Goal: Task Accomplishment & Management: Manage account settings

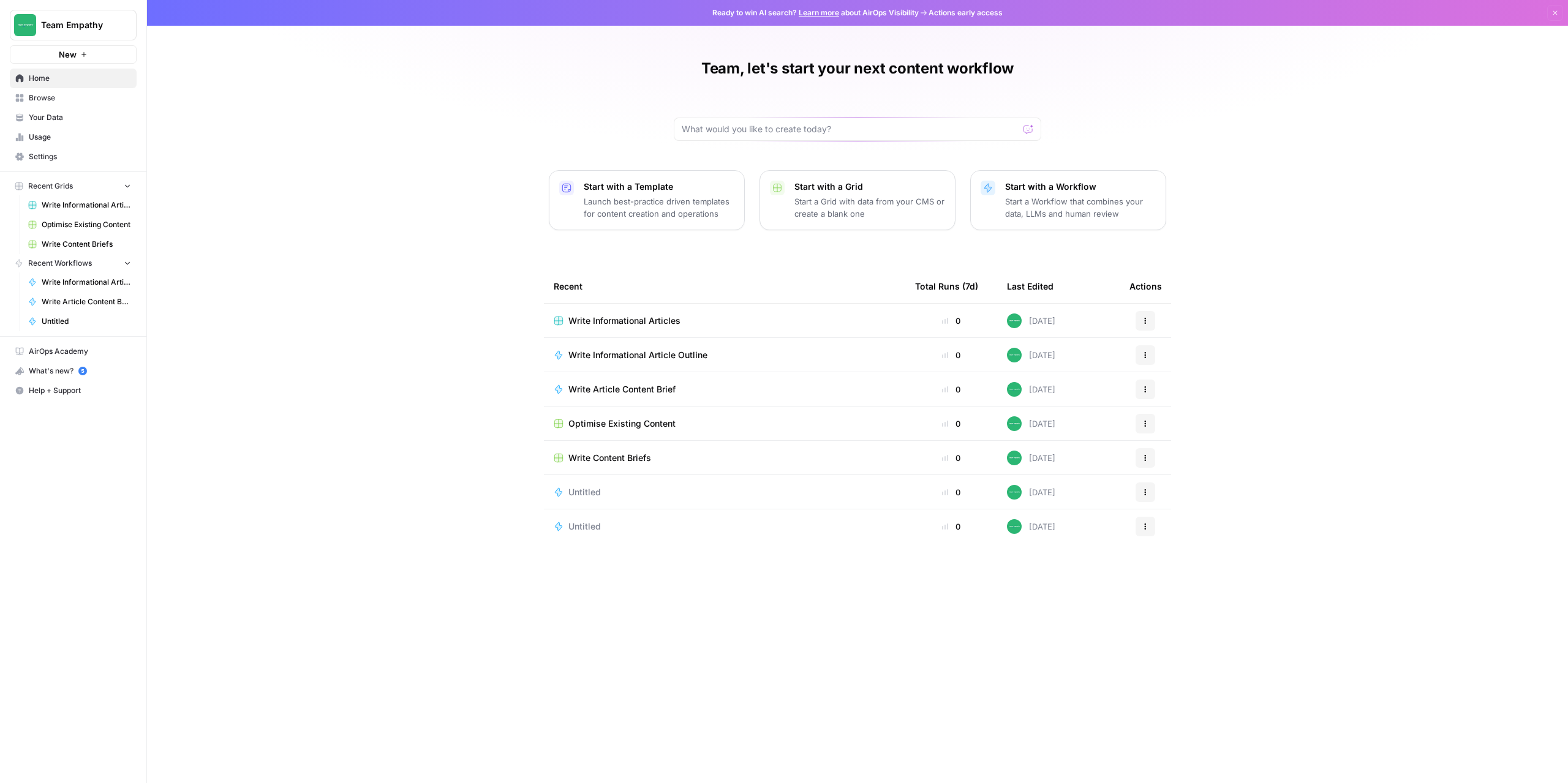
click at [127, 187] on icon "button" at bounding box center [127, 185] width 9 height 9
click at [127, 207] on icon "button" at bounding box center [127, 203] width 9 height 9
click at [118, 31] on button "Team Empathy" at bounding box center [73, 25] width 127 height 30
click at [93, 160] on span "Create Workspace" at bounding box center [115, 160] width 168 height 12
click at [41, 165] on link "Settings" at bounding box center [73, 157] width 127 height 20
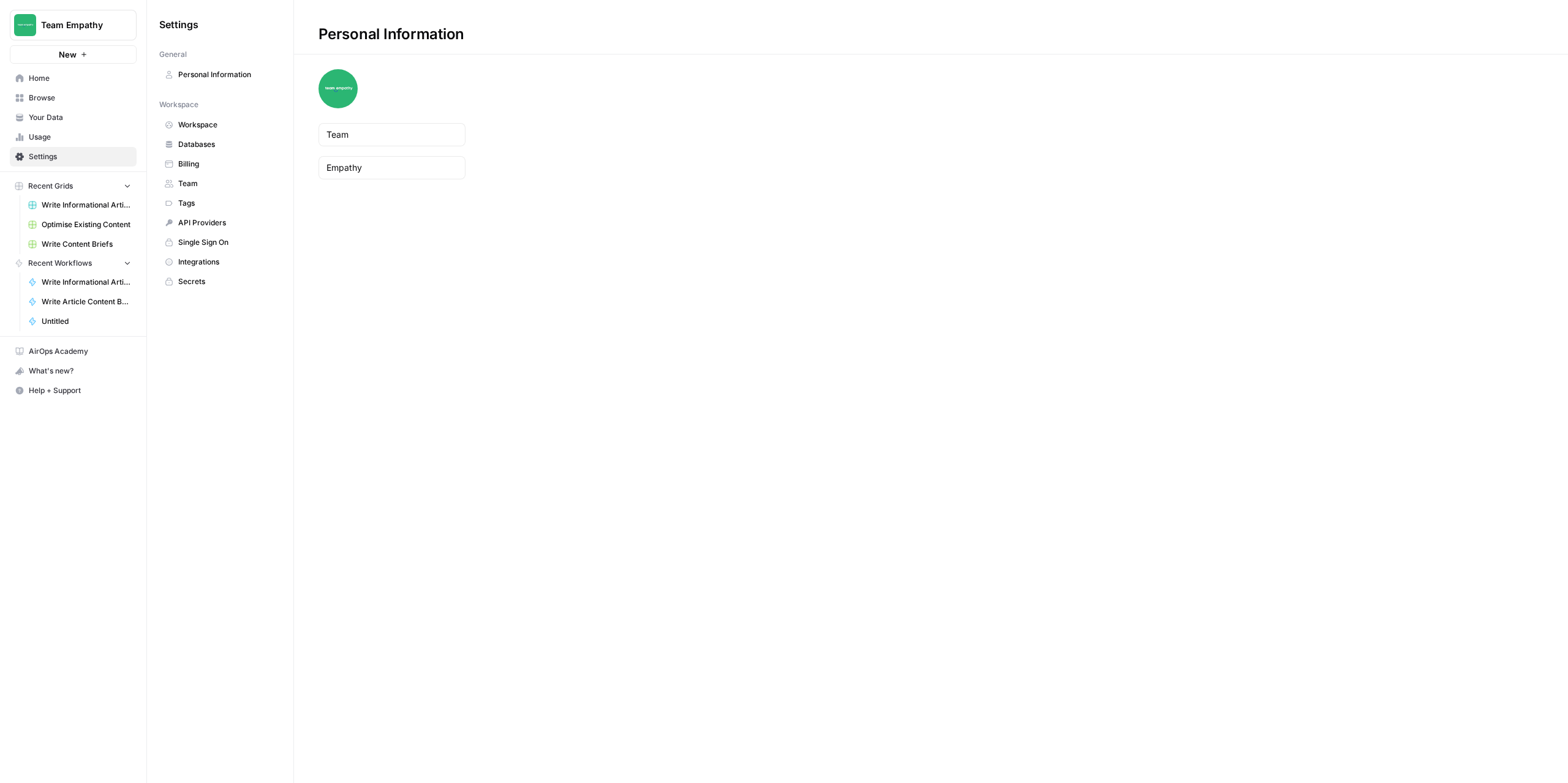
click at [199, 180] on span "Team" at bounding box center [227, 183] width 97 height 11
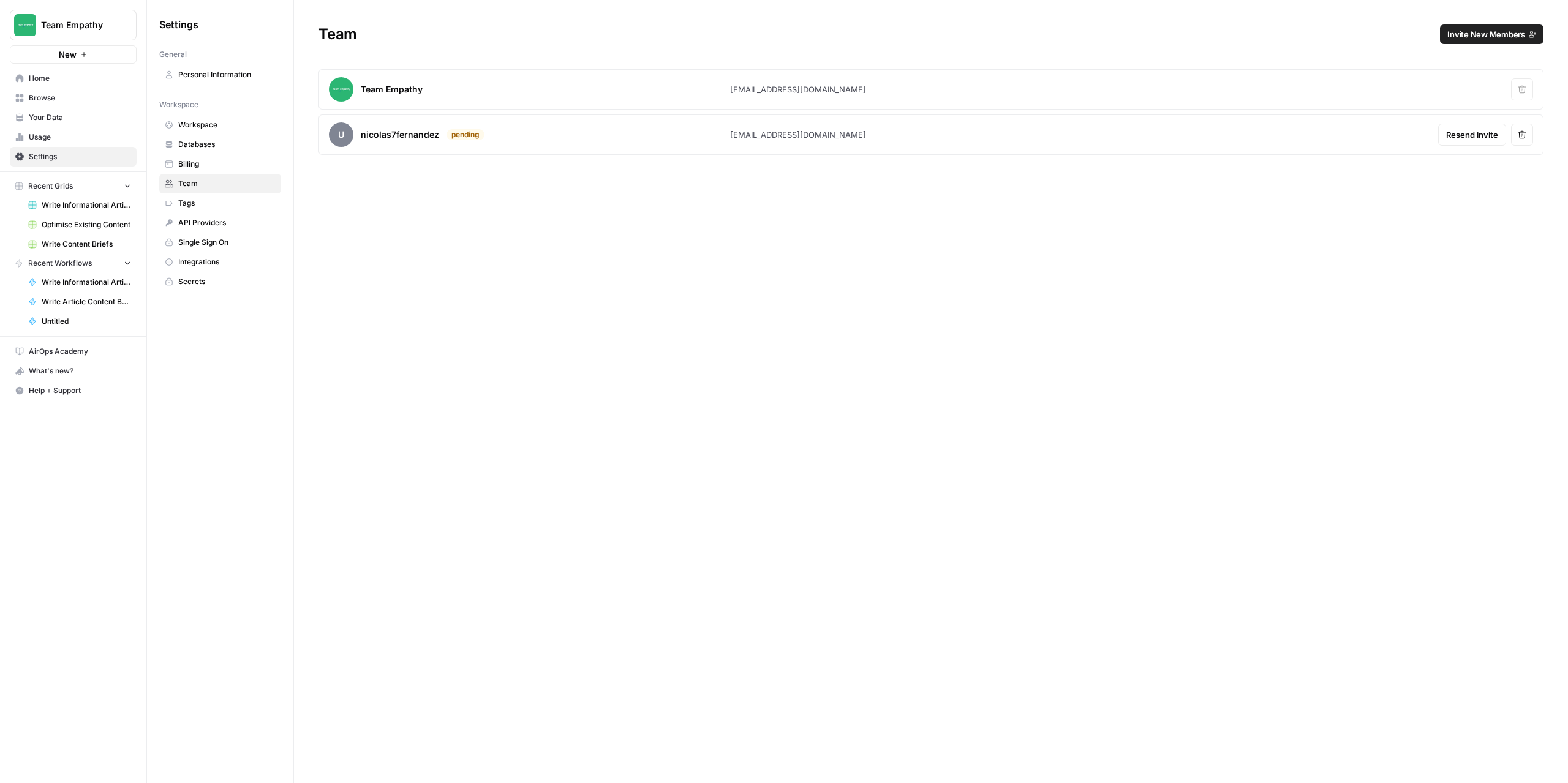
click at [790, 668] on div "Team Invite New Members Team Empathy teamempathyaccess@gmail.com Remove user u …" at bounding box center [931, 392] width 1274 height 783
click at [1473, 137] on span "Resend invite" at bounding box center [1471, 134] width 52 height 12
click at [212, 219] on span "API Providers" at bounding box center [227, 223] width 97 height 11
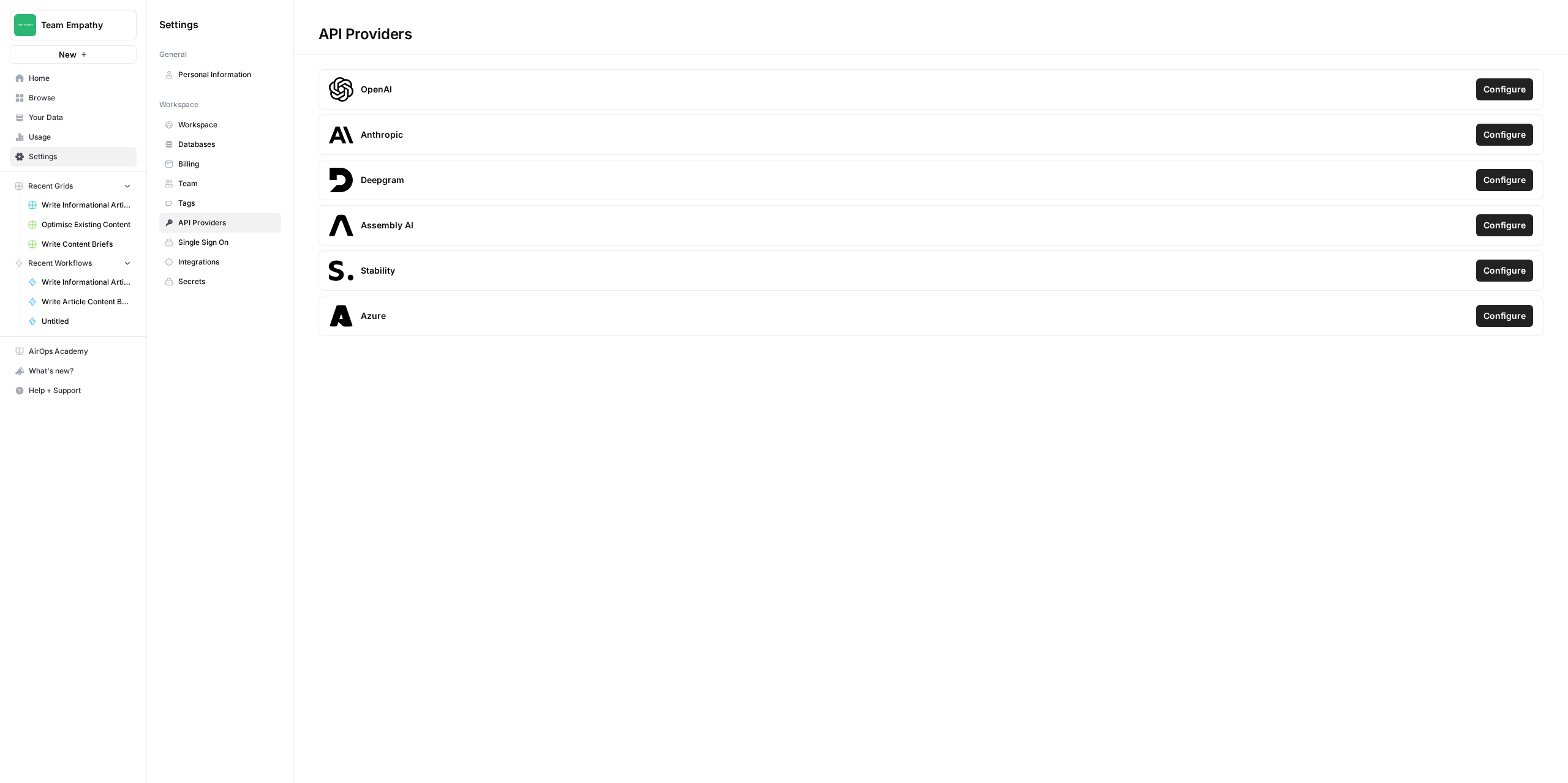
click at [800, 512] on div "API Providers OpenAI Configure Anthropic Configure Deepgram Configure Assembly …" at bounding box center [931, 392] width 1274 height 783
